Goal: Task Accomplishment & Management: Use online tool/utility

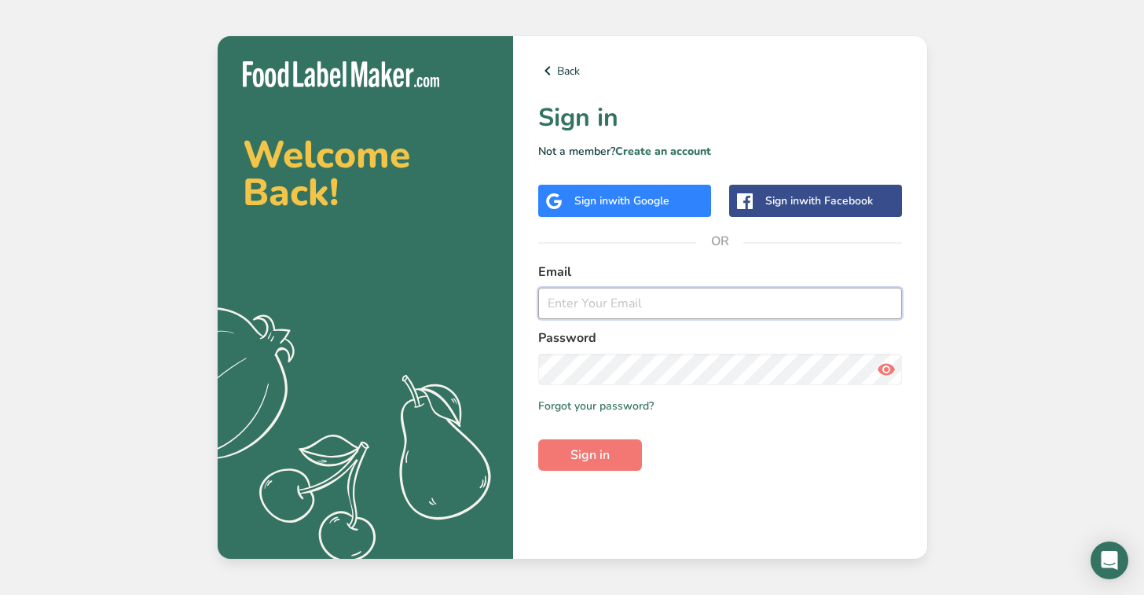
type input "[EMAIL_ADDRESS][DOMAIN_NAME]"
click at [589, 448] on span "Sign in" at bounding box center [589, 455] width 39 height 19
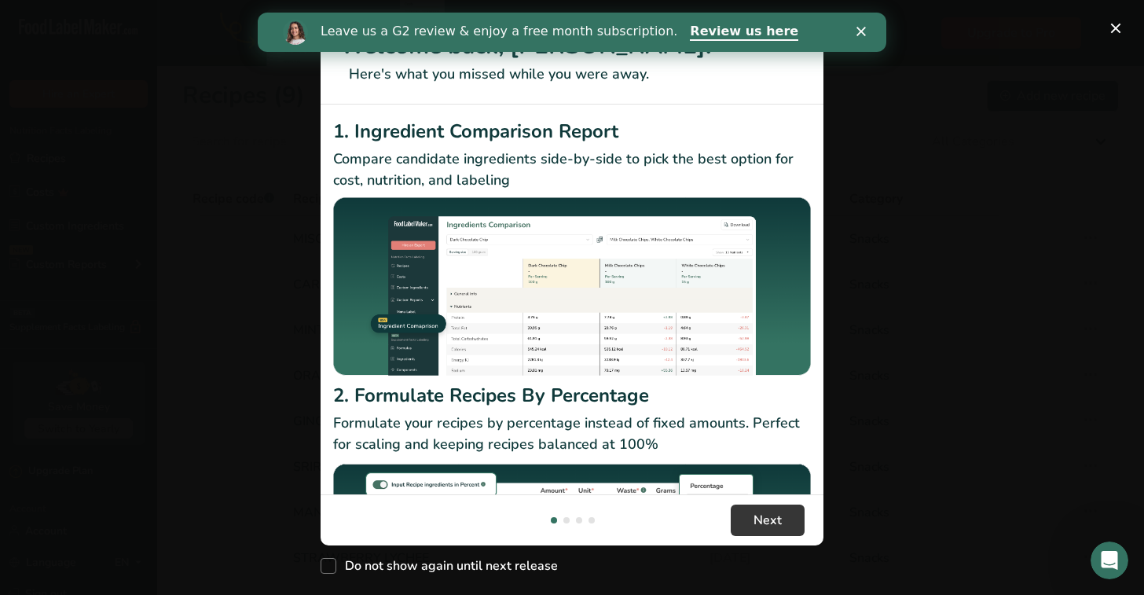
click at [860, 27] on icon "Close" at bounding box center [860, 31] width 9 height 9
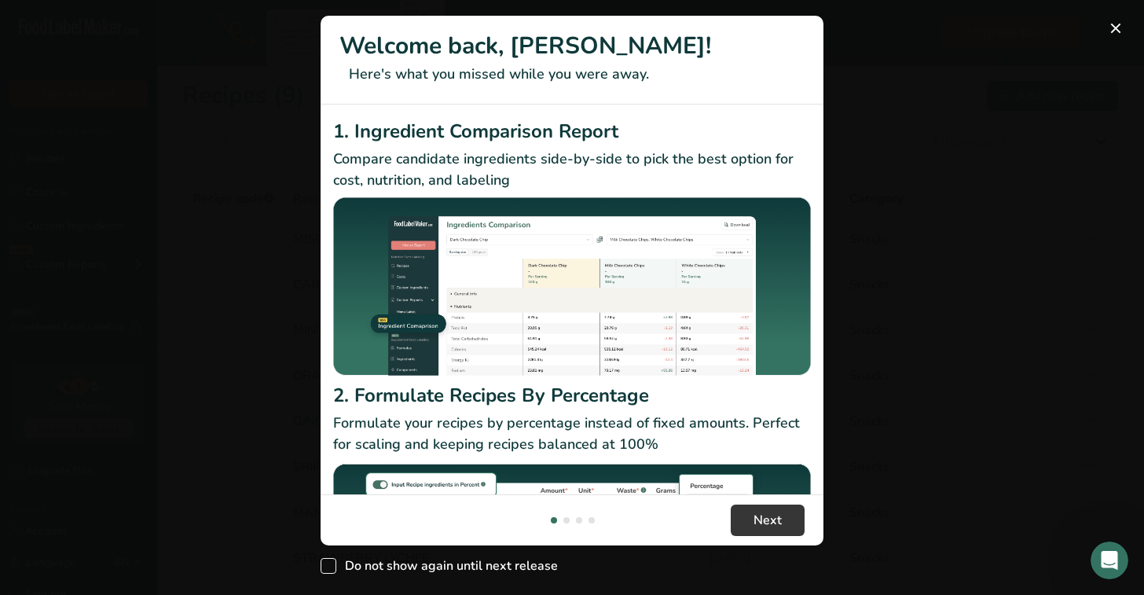
click at [334, 564] on span "New Features" at bounding box center [329, 566] width 16 height 16
click at [331, 564] on input "Do not show again until next release" at bounding box center [326, 566] width 10 height 10
checkbox input "true"
click at [776, 513] on span "Next" at bounding box center [768, 520] width 28 height 19
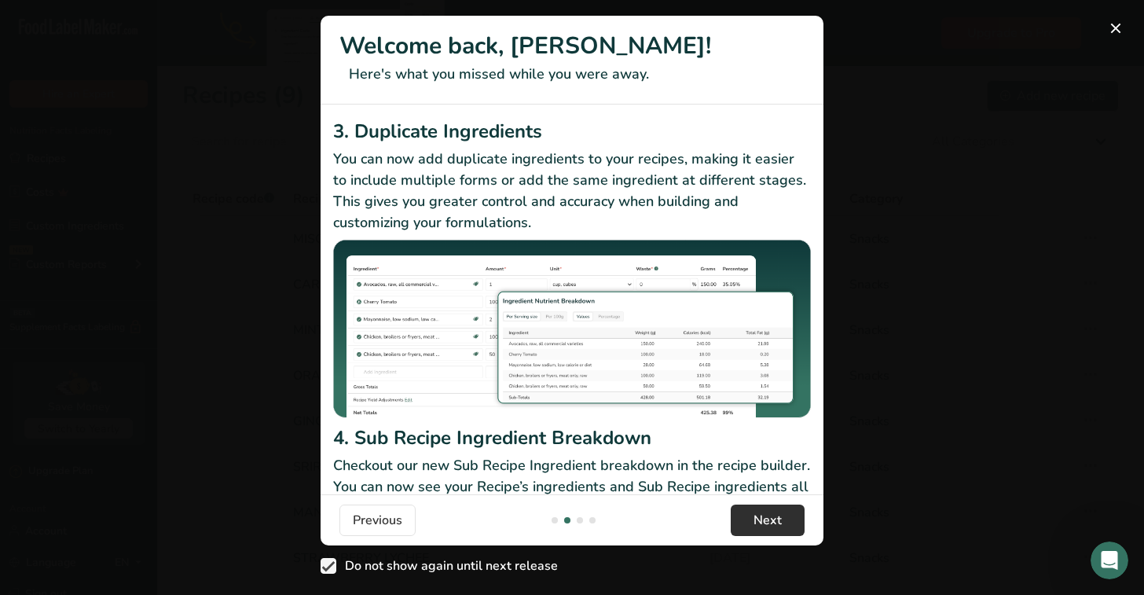
click at [776, 513] on span "Next" at bounding box center [768, 520] width 28 height 19
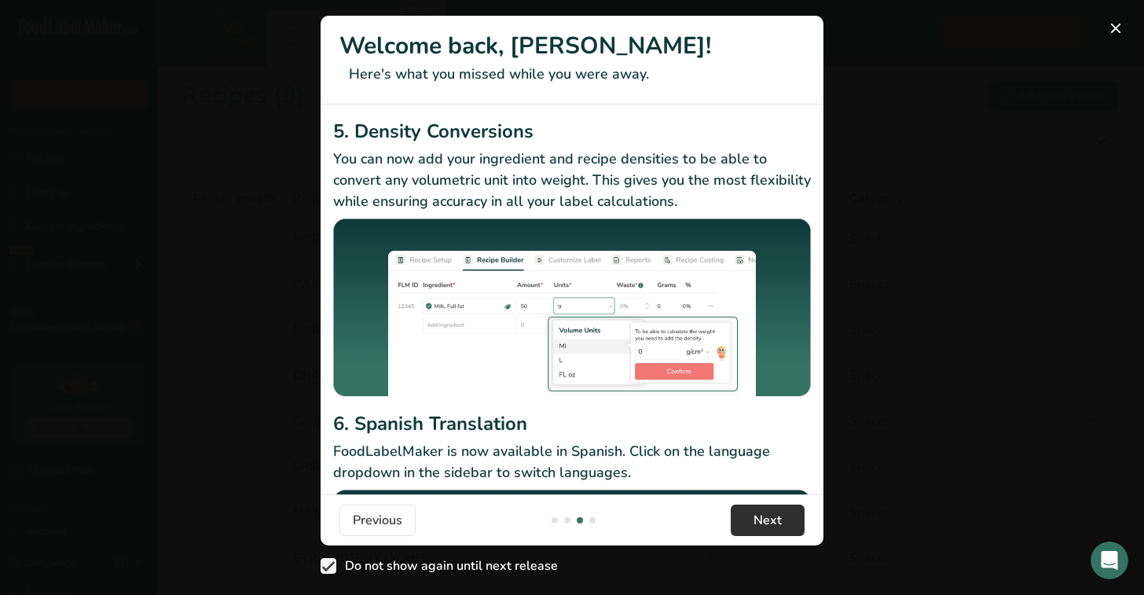
click at [776, 513] on span "Next" at bounding box center [768, 520] width 28 height 19
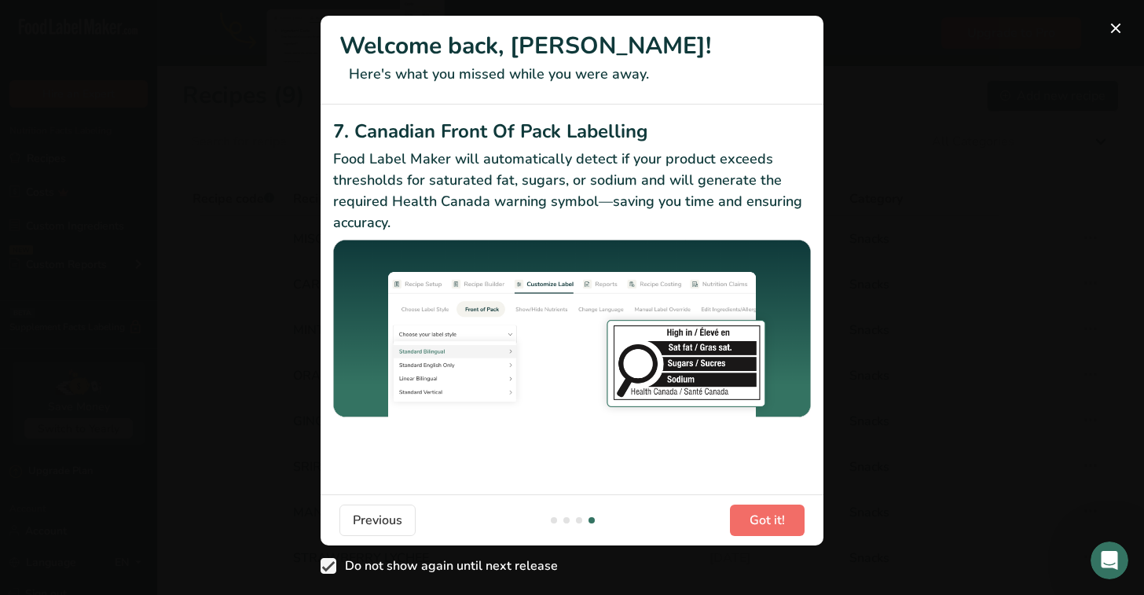
click at [776, 513] on span "Got it!" at bounding box center [767, 520] width 35 height 19
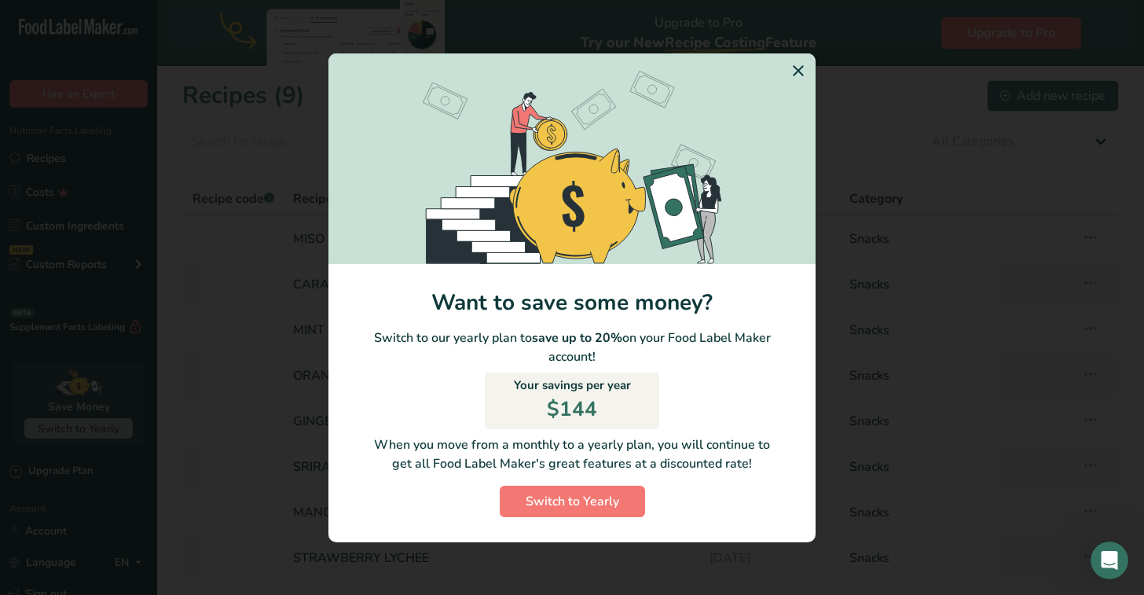
click at [776, 513] on div "Switch to Yearly" at bounding box center [571, 501] width 487 height 31
click at [800, 64] on icon "Switch to Yearly Modal" at bounding box center [798, 71] width 19 height 28
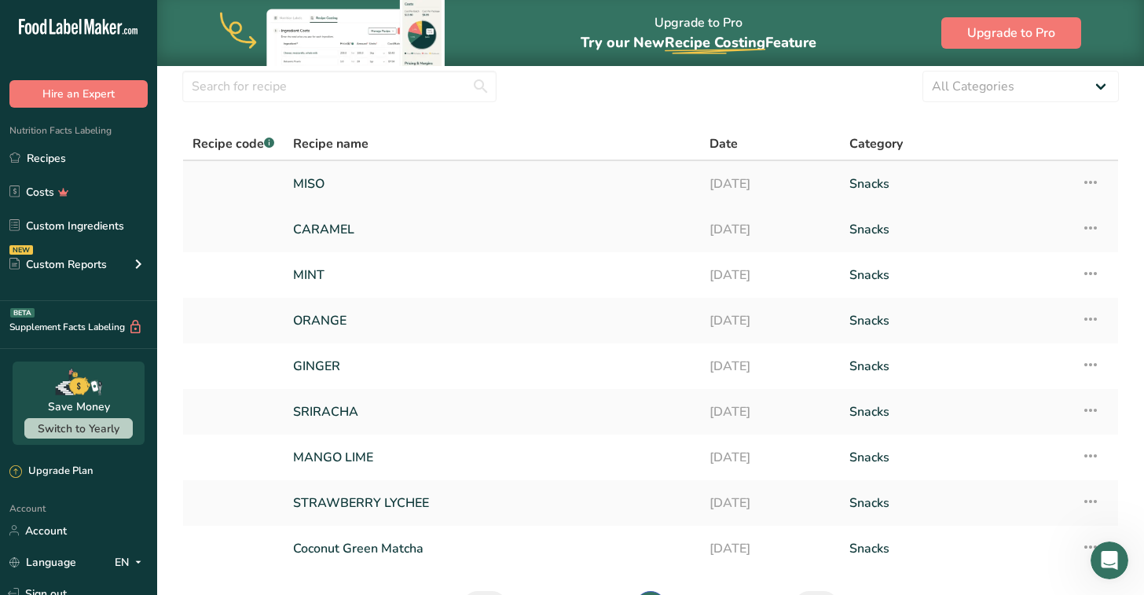
scroll to position [56, 0]
click at [304, 174] on link "MISO" at bounding box center [492, 183] width 398 height 33
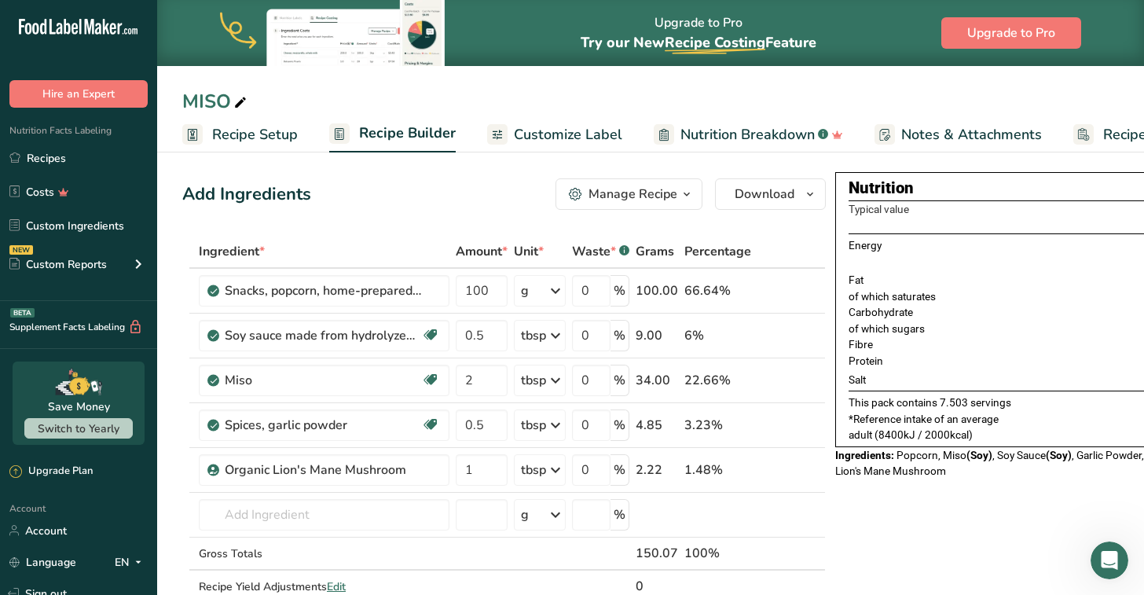
click at [677, 197] on span "button" at bounding box center [686, 194] width 19 height 19
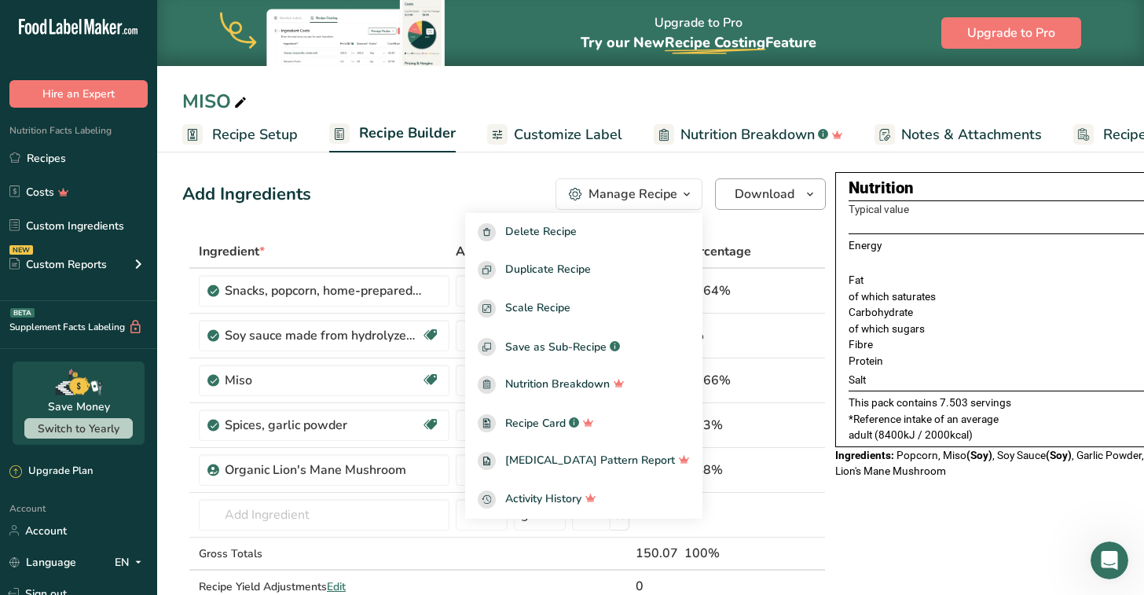
click at [739, 192] on span "Download" at bounding box center [765, 194] width 60 height 19
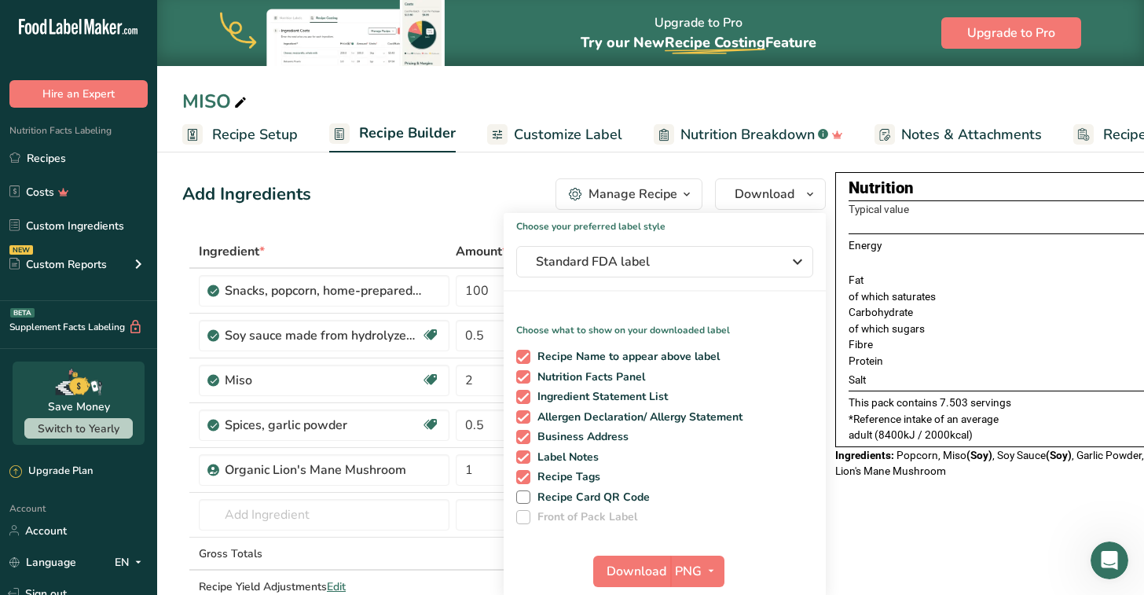
click at [630, 198] on div "Manage Recipe" at bounding box center [633, 194] width 89 height 19
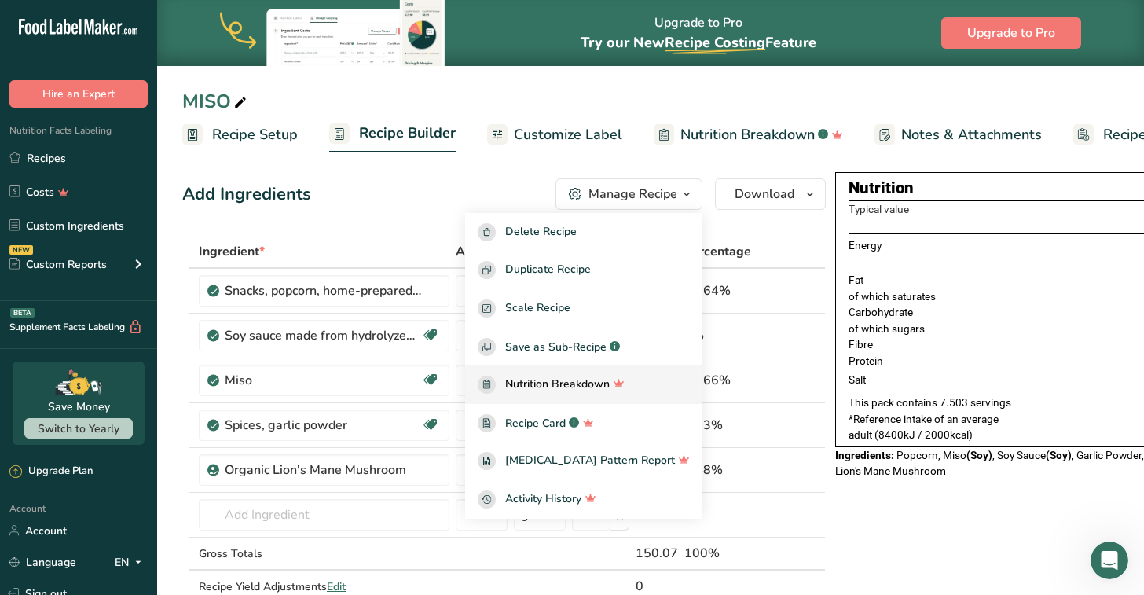
click at [603, 398] on link "Nutrition Breakdown" at bounding box center [583, 384] width 237 height 39
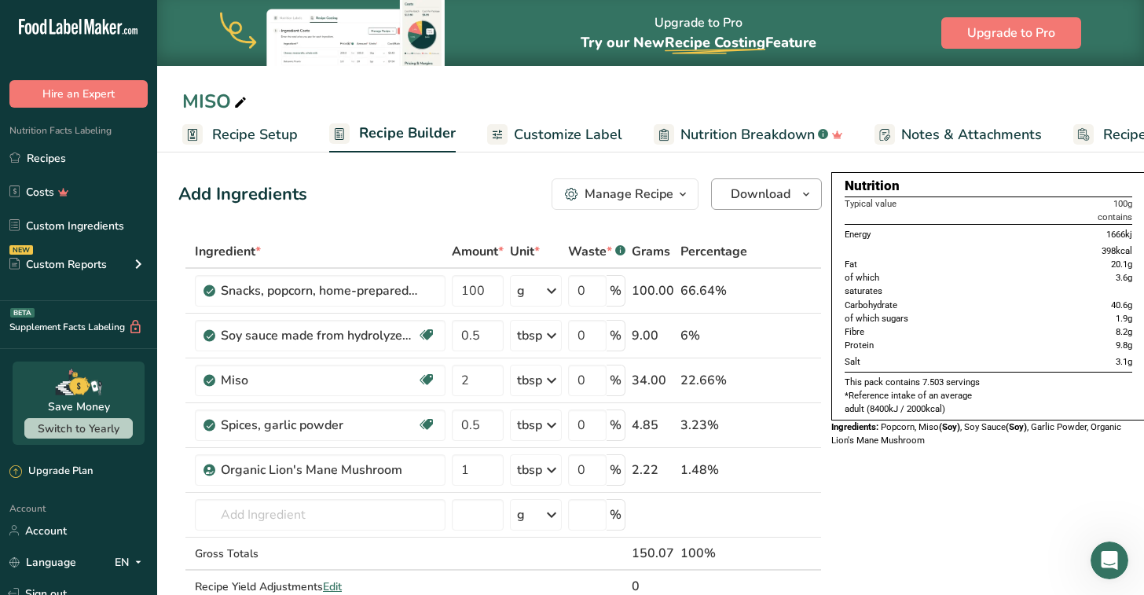
click at [749, 200] on span "Download" at bounding box center [761, 194] width 60 height 19
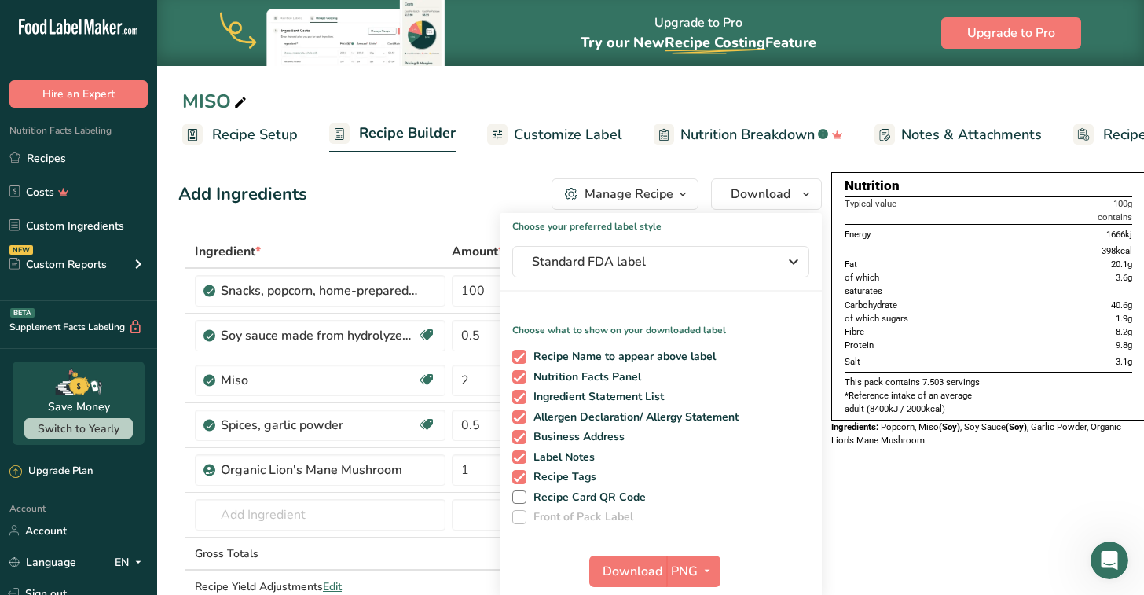
click at [413, 185] on div "Add Ingredients Manage Recipe Delete Recipe Duplicate Recipe Scale Recipe Save …" at bounding box center [500, 193] width 644 height 31
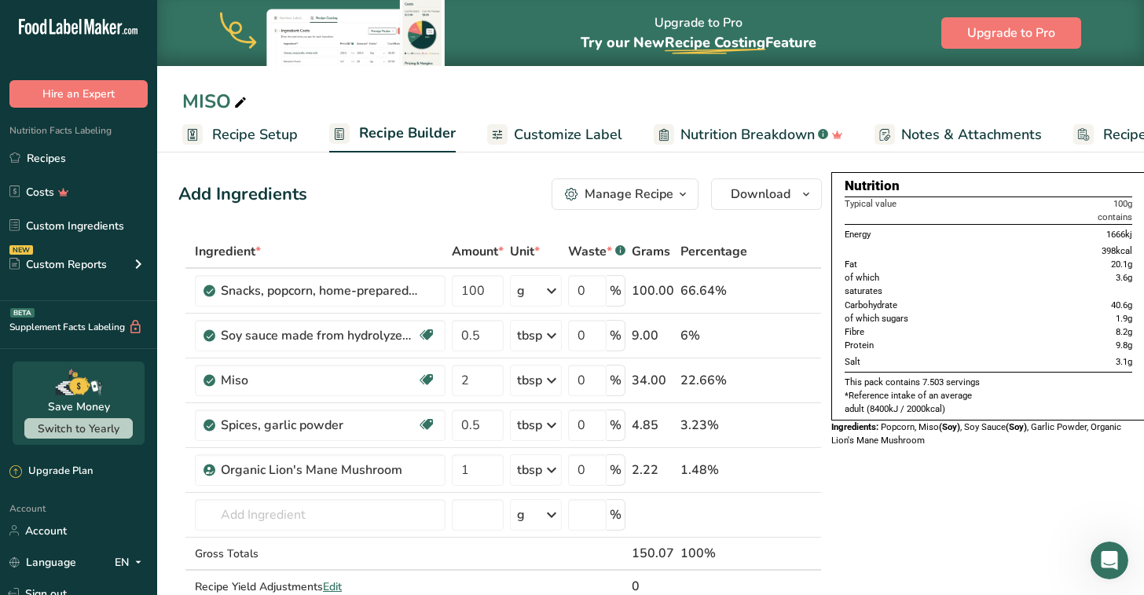
click at [552, 140] on span "Customize Label" at bounding box center [568, 134] width 108 height 21
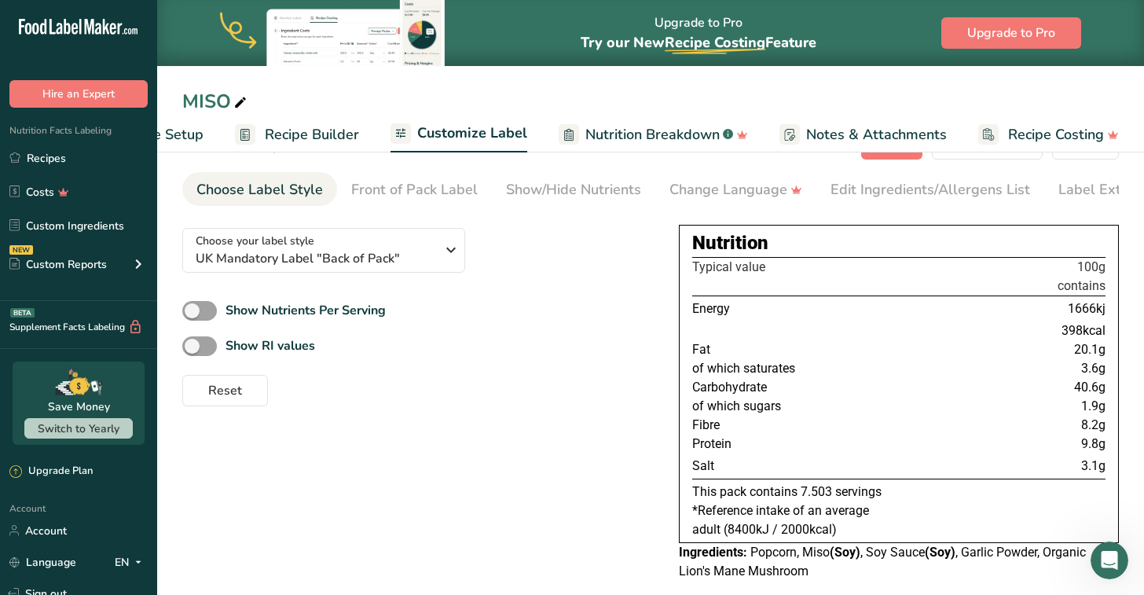
scroll to position [46, 0]
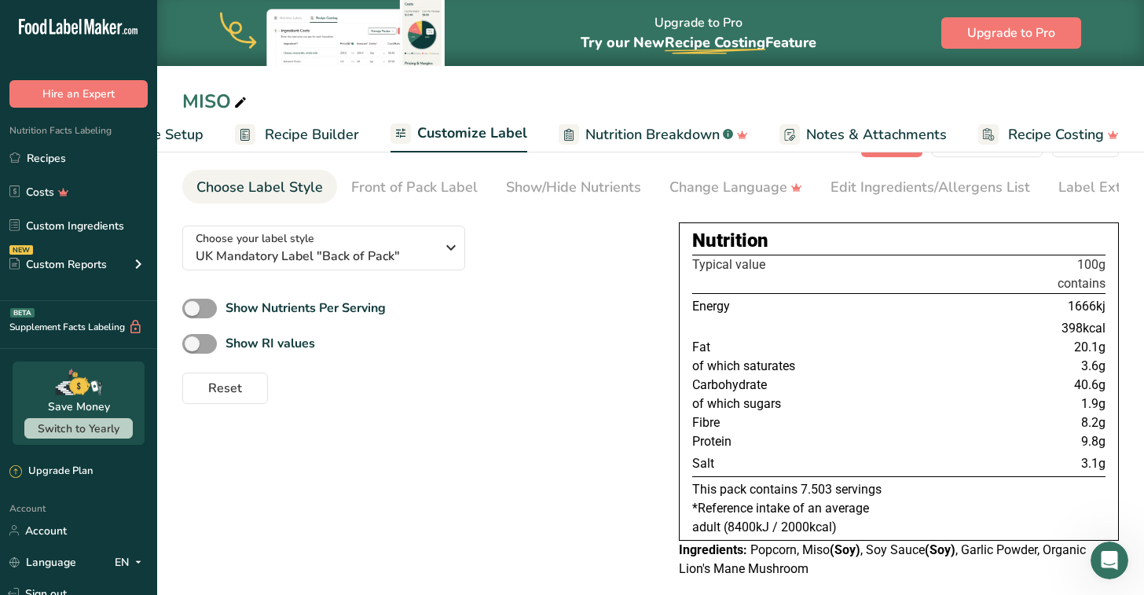
drag, startPoint x: 693, startPoint y: 240, endPoint x: 892, endPoint y: 475, distance: 307.7
click at [892, 475] on div "Nutrition Typical value 100g contains Energy 1666kj 398kcal Fat 20.1g of which …" at bounding box center [899, 381] width 440 height 318
click at [227, 383] on span "Reset" at bounding box center [225, 388] width 34 height 19
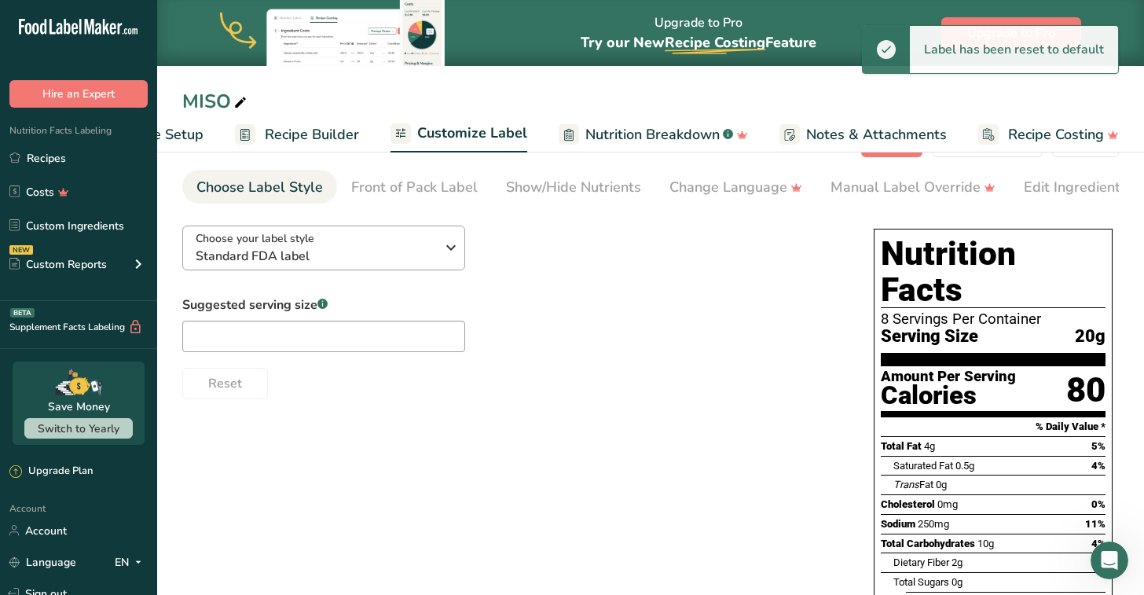
click at [383, 260] on span "Standard FDA label" at bounding box center [316, 256] width 240 height 19
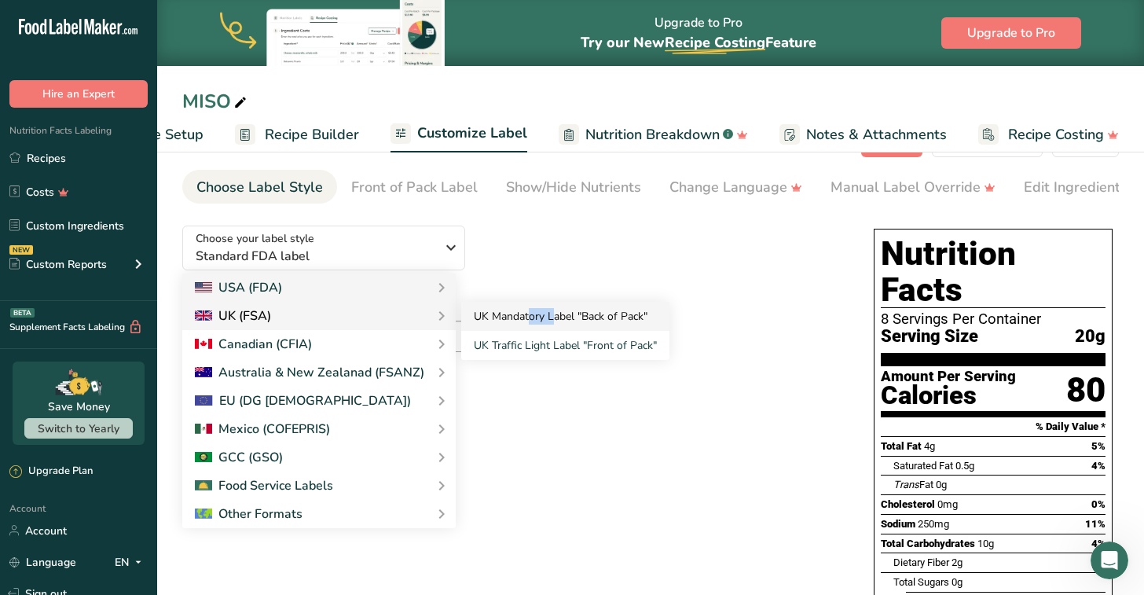
drag, startPoint x: 398, startPoint y: 324, endPoint x: 507, endPoint y: 322, distance: 108.4
click at [456, 322] on div "UK (FSA) UK Mandatory Label "Back of Pack" UK Traffic Light Label "Front of Pac…" at bounding box center [318, 316] width 273 height 28
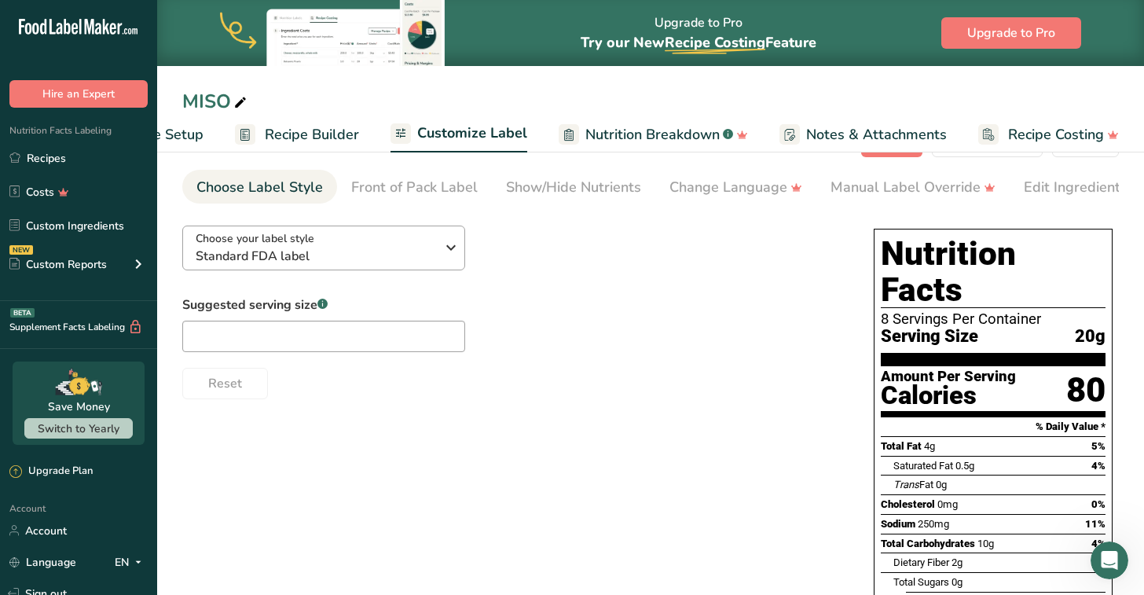
click at [431, 265] on span "Standard FDA label" at bounding box center [316, 256] width 240 height 19
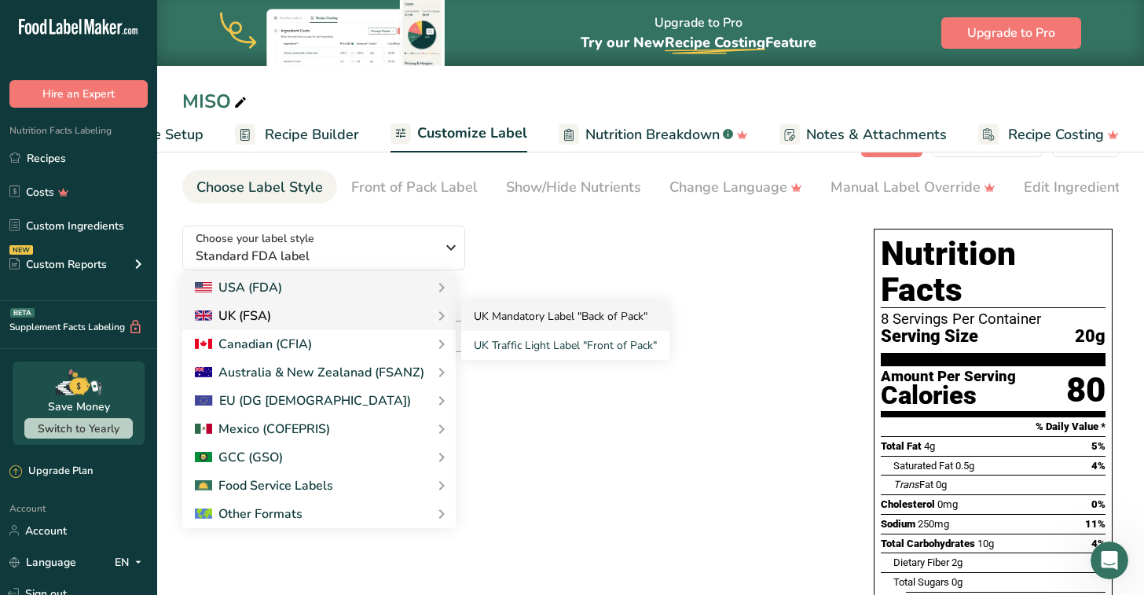
click at [545, 327] on link "UK Mandatory Label "Back of Pack"" at bounding box center [565, 316] width 208 height 29
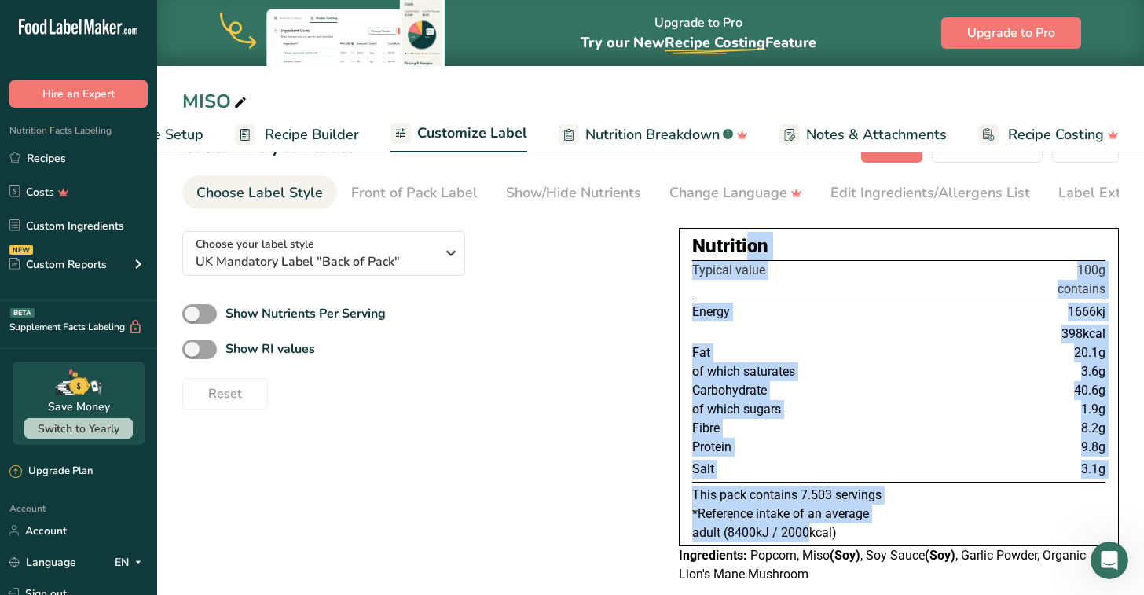
scroll to position [35, 1]
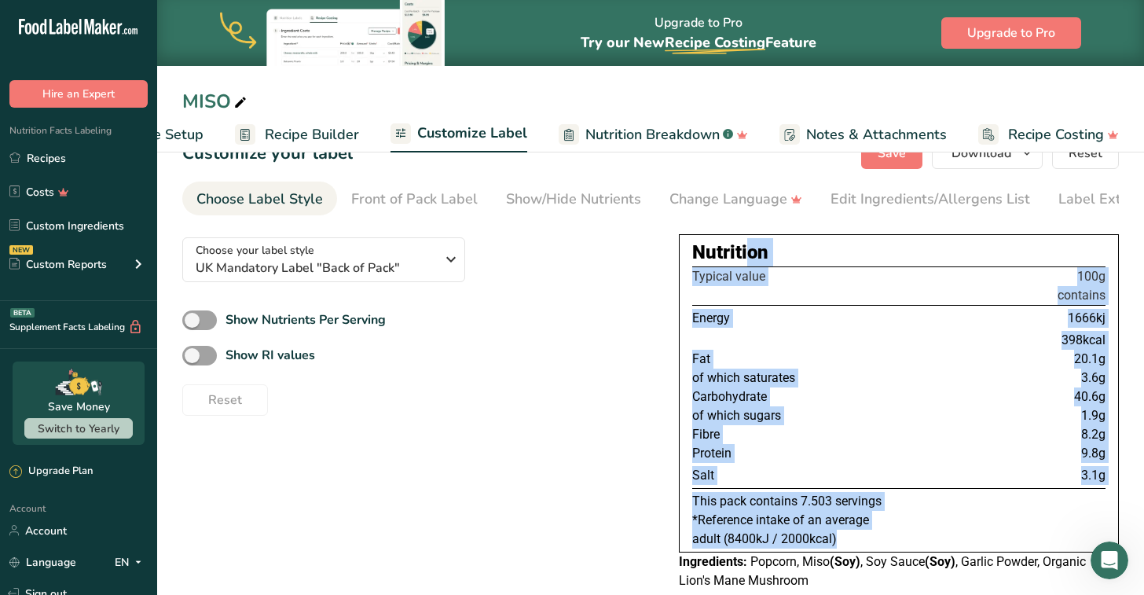
drag, startPoint x: 690, startPoint y: 246, endPoint x: 844, endPoint y: 541, distance: 332.5
click at [846, 541] on div "Nutrition Typical value 100g contains Energy 1666kj 398kcal Fat 20.1g of which …" at bounding box center [899, 393] width 440 height 318
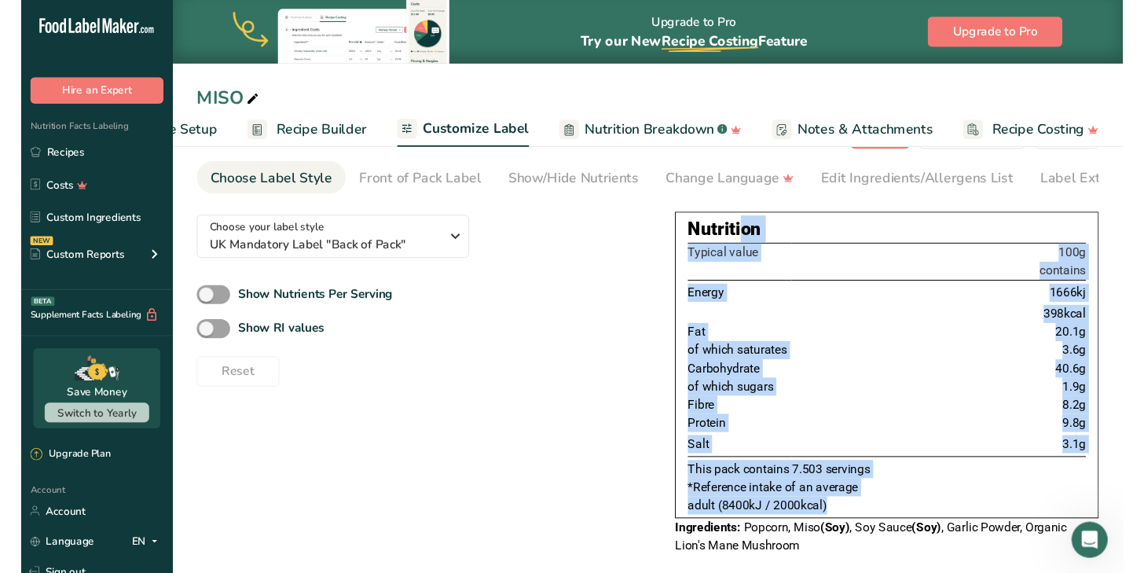
scroll to position [50, 0]
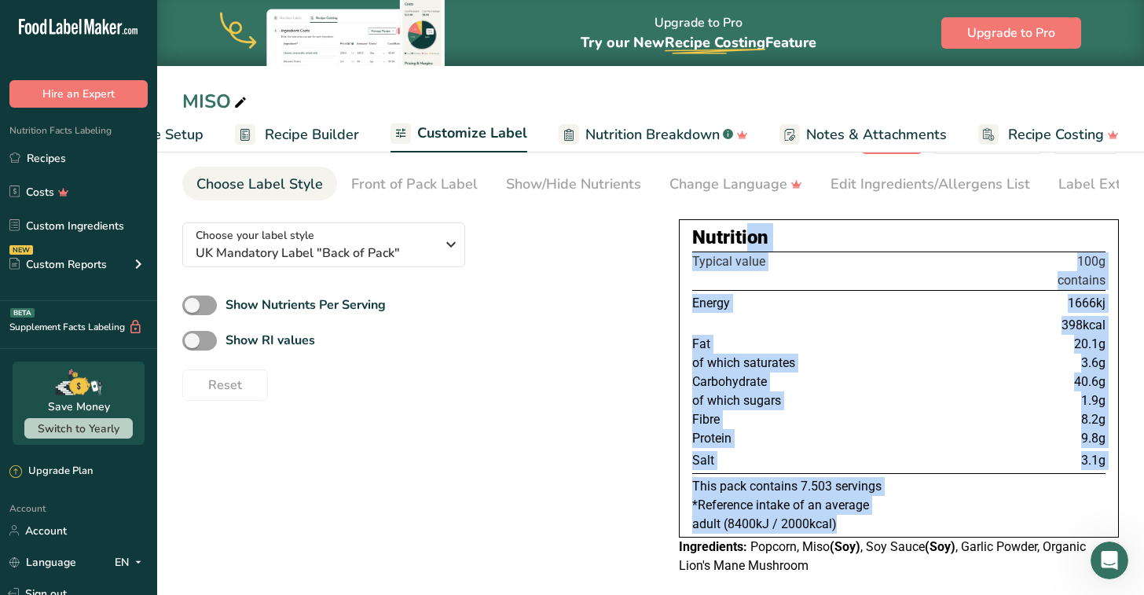
copy div "Nutrition Typical value 100g contains Energy 1666kj 398kcal Fat 20.1g of which …"
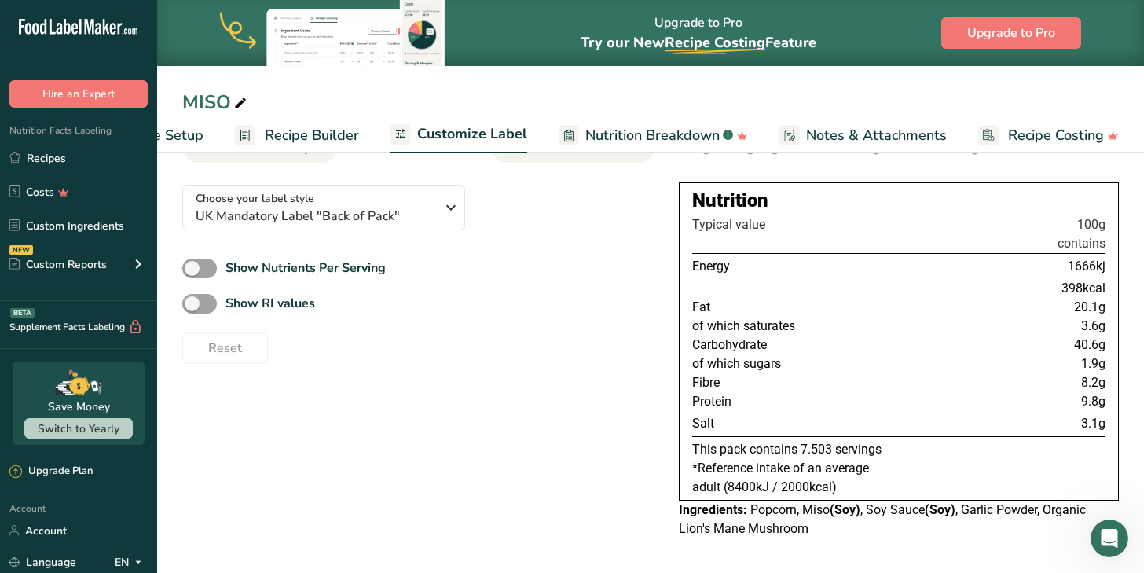
scroll to position [91, 0]
click at [310, 141] on span "Recipe Builder" at bounding box center [312, 135] width 94 height 21
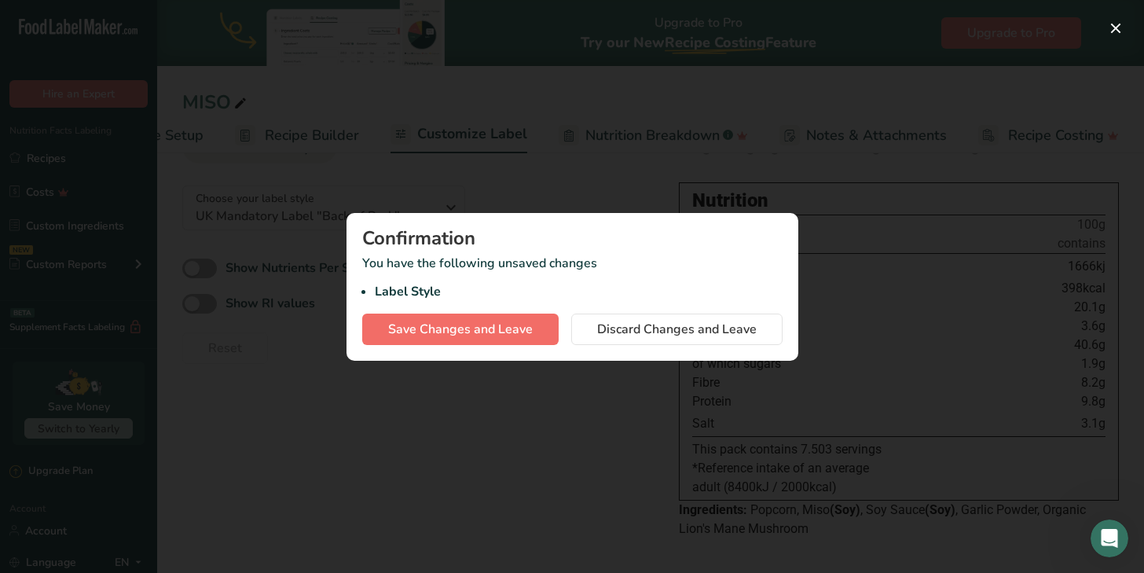
click at [524, 326] on span "Save Changes and Leave" at bounding box center [460, 329] width 145 height 19
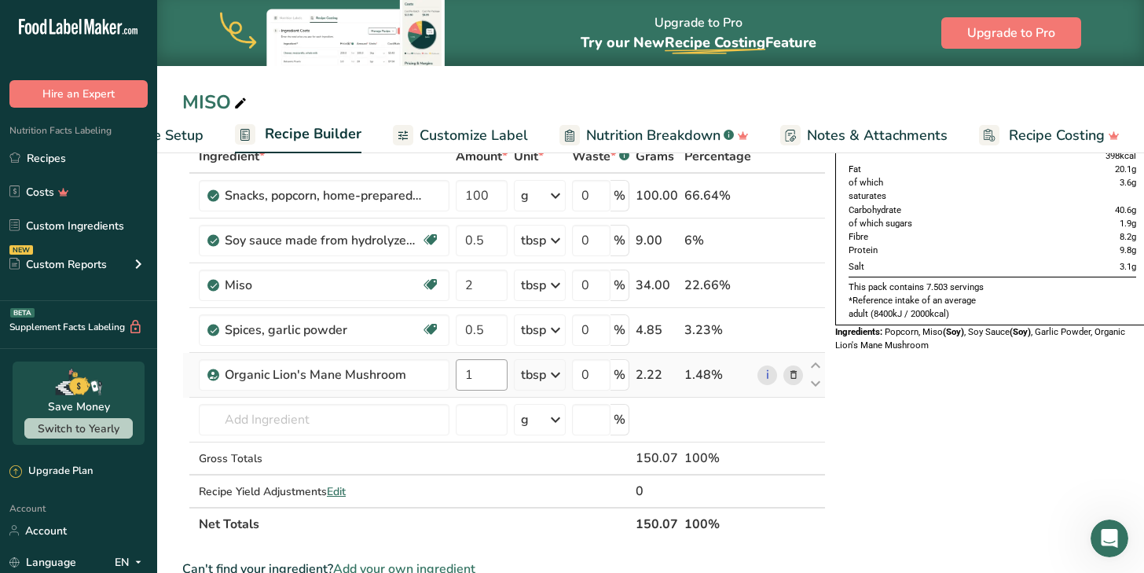
scroll to position [97, 0]
click at [560, 329] on icon at bounding box center [555, 329] width 19 height 28
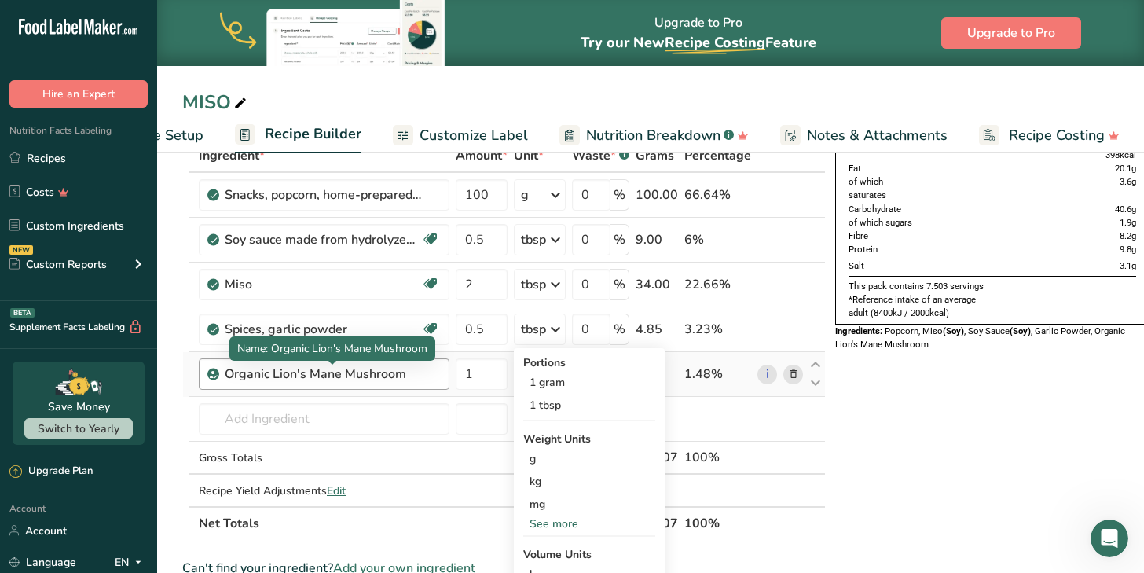
drag, startPoint x: 356, startPoint y: 329, endPoint x: 361, endPoint y: 379, distance: 49.7
click at [361, 379] on tbody "Snacks, popcorn, home-prepared, oil-popped, unsalted 100 g Portions 1 cup 1 oz …" at bounding box center [504, 339] width 642 height 333
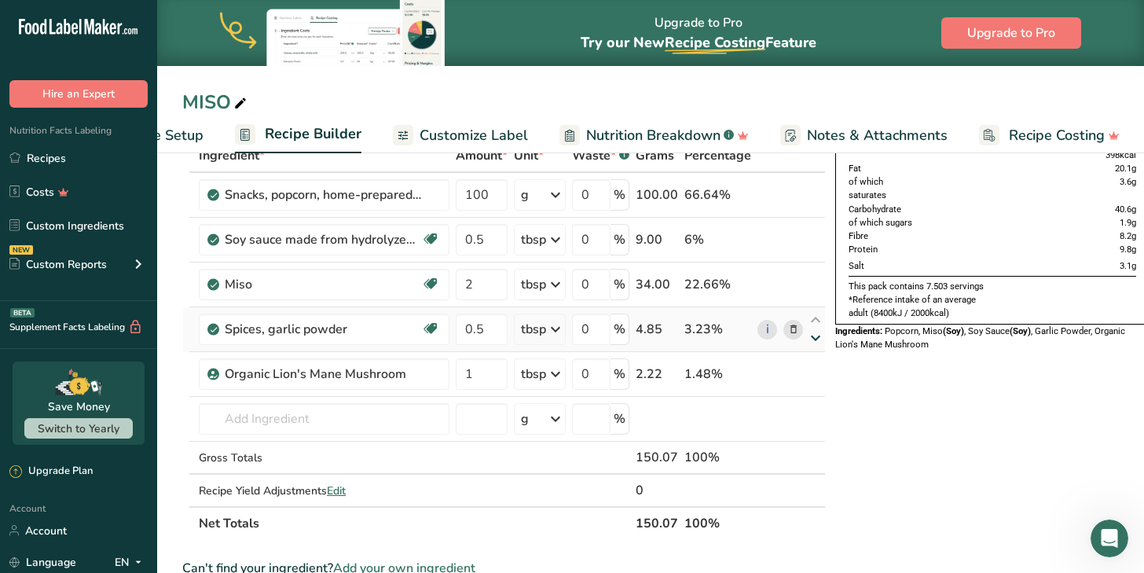
click at [817, 339] on icon at bounding box center [815, 338] width 19 height 12
type input "1"
type input "0.5"
click at [714, 372] on div "3.23%" at bounding box center [717, 374] width 67 height 19
click at [508, 330] on input "1" at bounding box center [482, 329] width 52 height 31
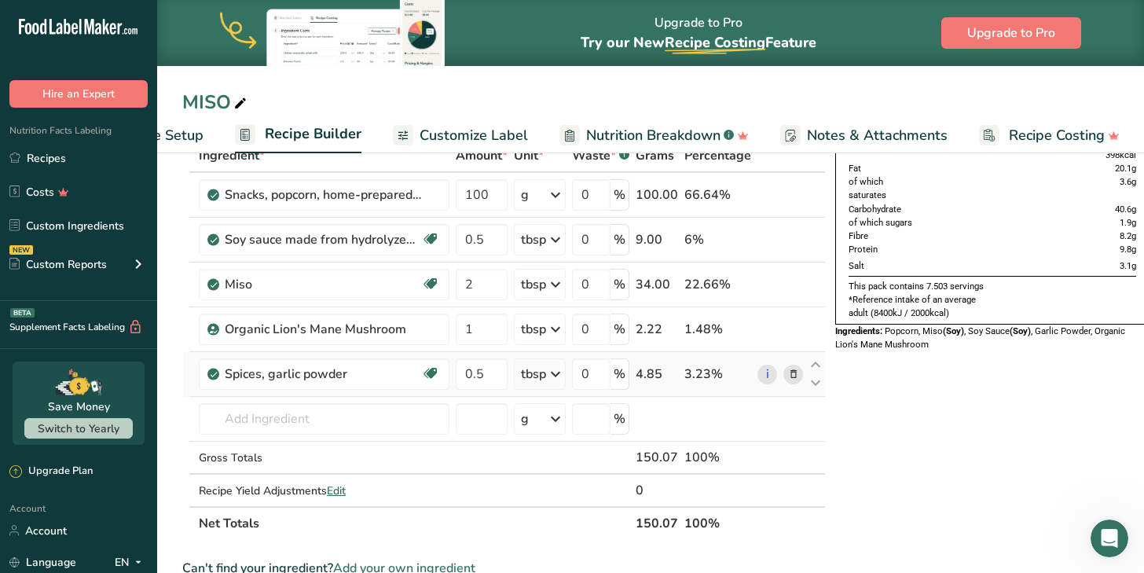
click at [522, 377] on div "Ingredient * Amount * Unit * Waste * .a-a{fill:#347362;}.b-a{fill:#fff;} Grams …" at bounding box center [504, 339] width 644 height 401
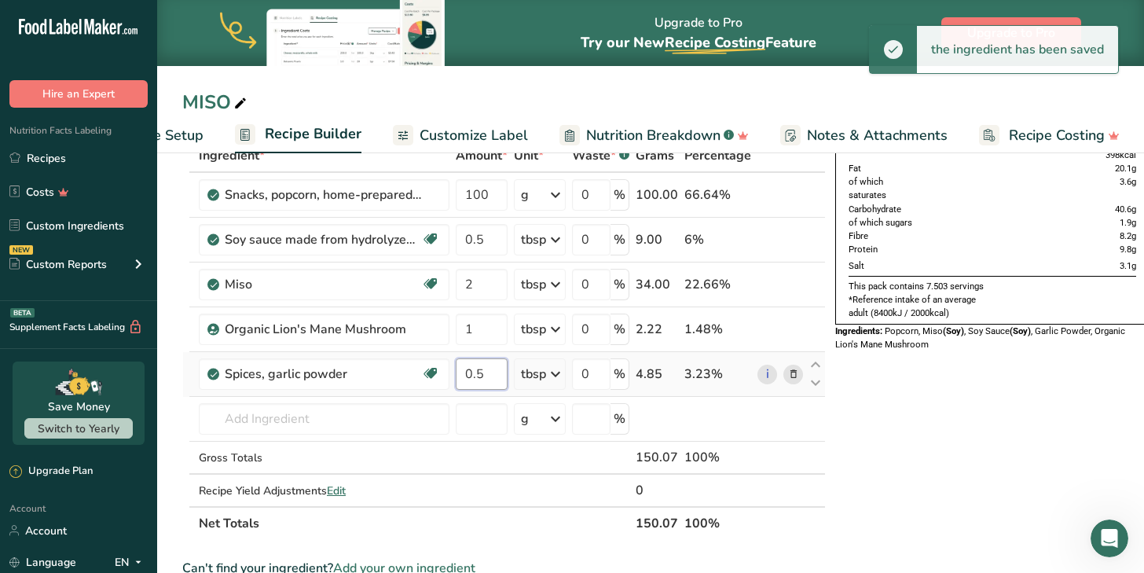
click at [494, 372] on input "0.5" at bounding box center [482, 373] width 52 height 31
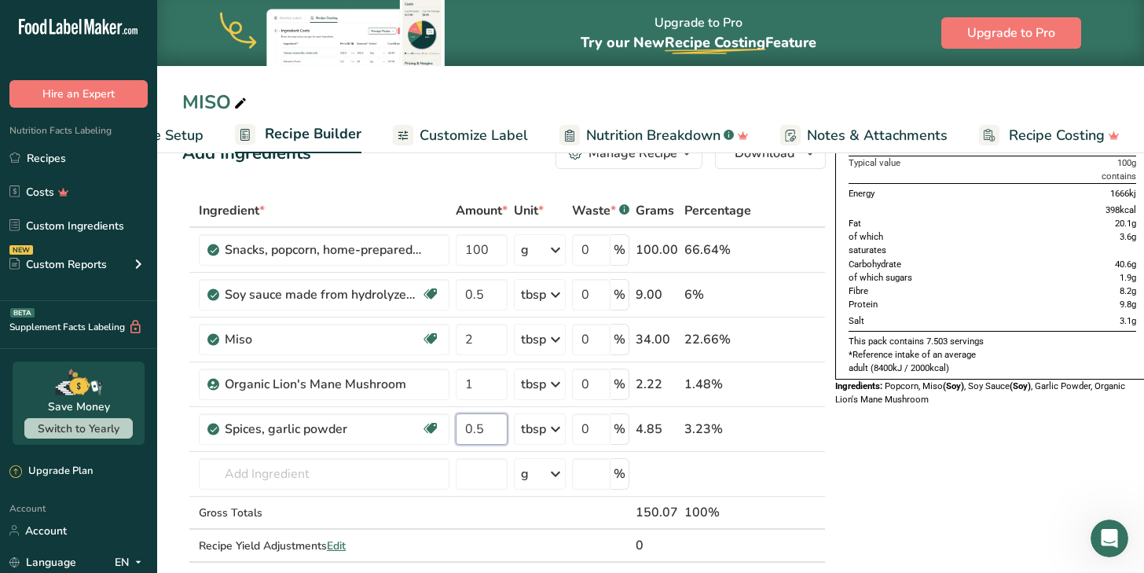
scroll to position [38, 0]
